Goal: Navigation & Orientation: Find specific page/section

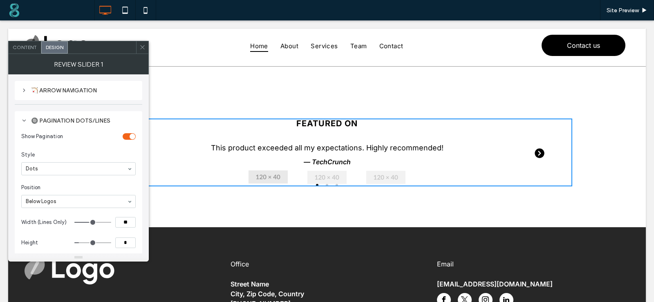
click at [58, 170] on input at bounding box center [76, 169] width 101 height 6
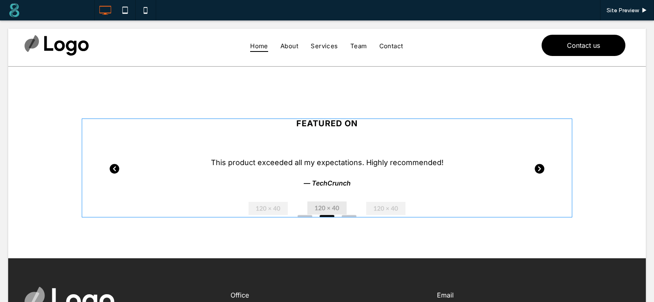
click at [535, 170] on span at bounding box center [327, 167] width 490 height 99
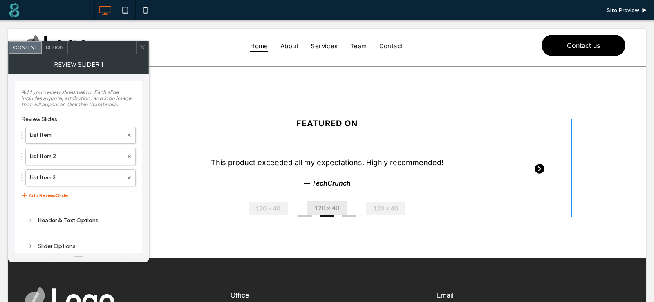
click at [538, 170] on icon "Next slide" at bounding box center [539, 169] width 2 height 4
